Goal: Task Accomplishment & Management: Complete application form

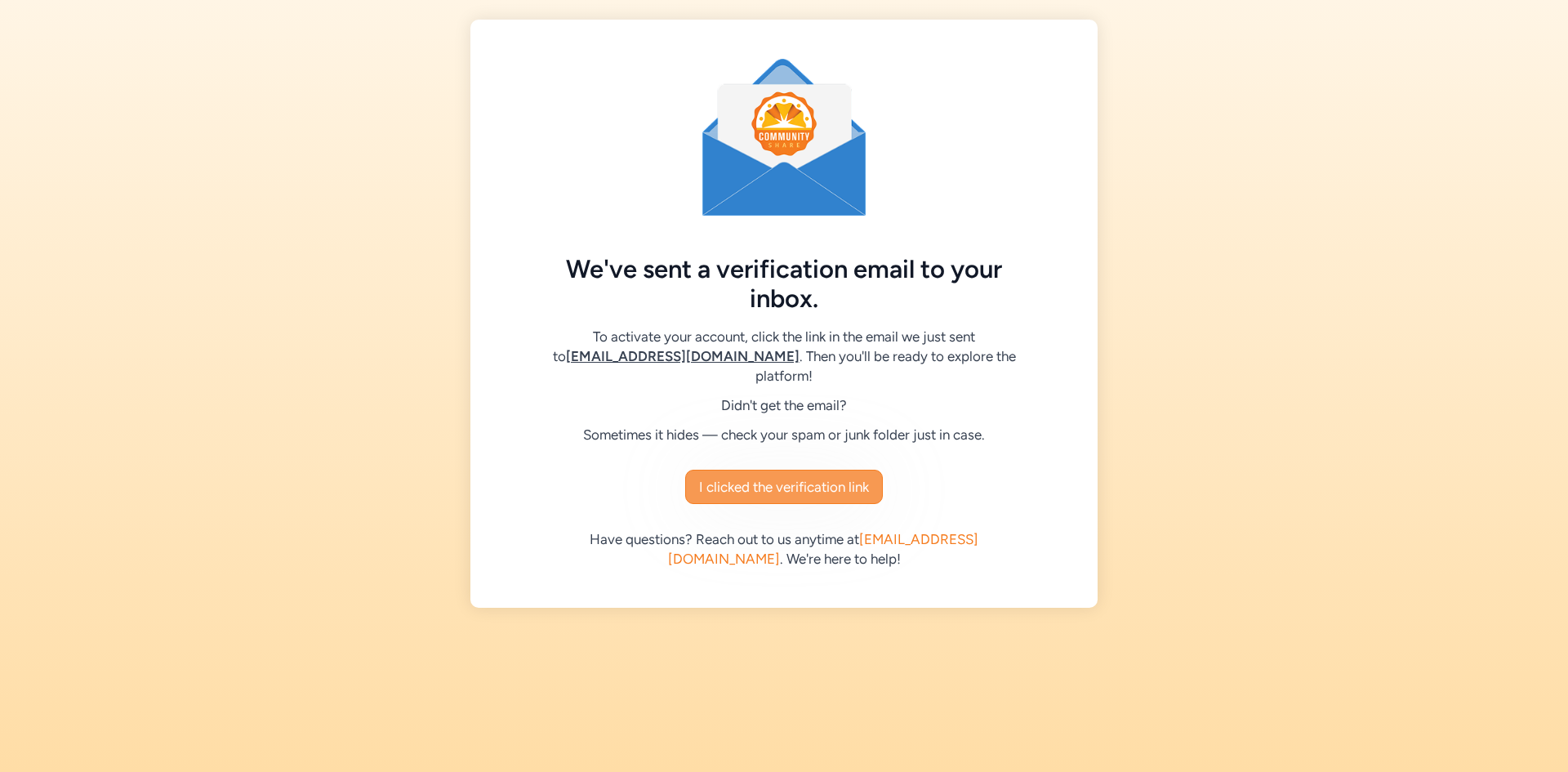
click at [769, 477] on span "I clicked the verification link" at bounding box center [783, 487] width 170 height 20
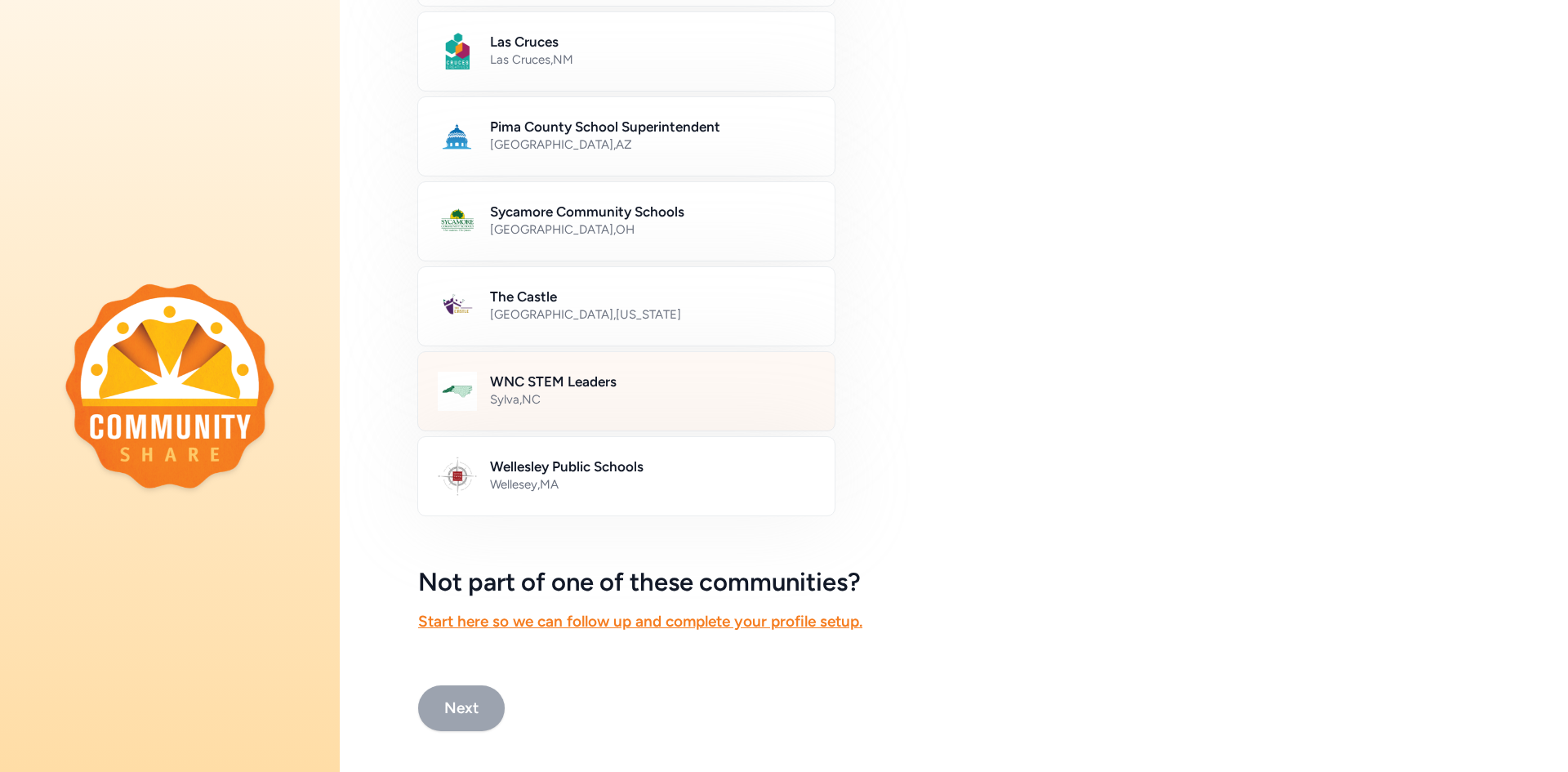
scroll to position [802, 0]
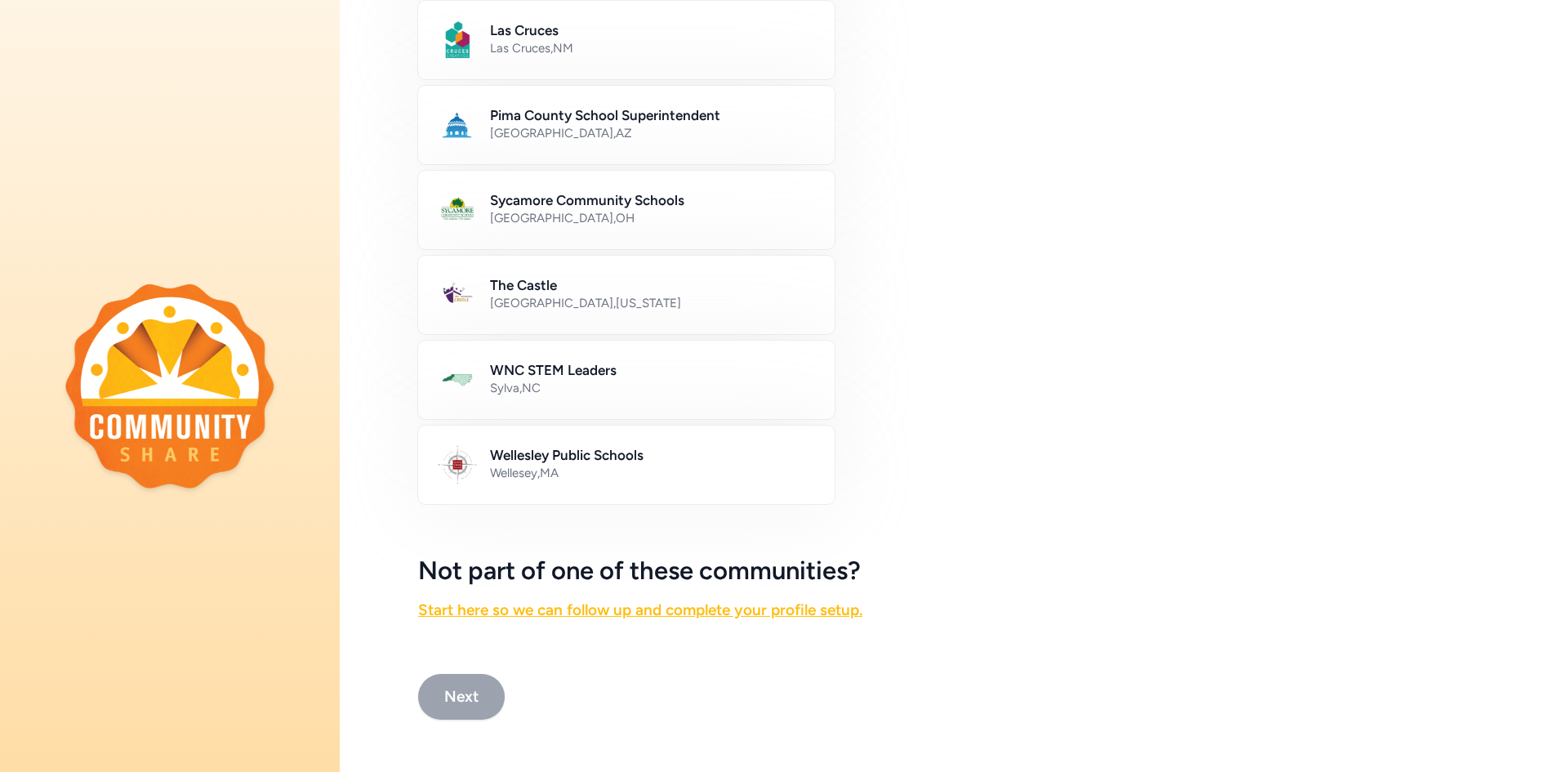
click at [579, 601] on link "Start here so we can follow up and complete your profile setup." at bounding box center [640, 610] width 444 height 19
